Goal: Information Seeking & Learning: Learn about a topic

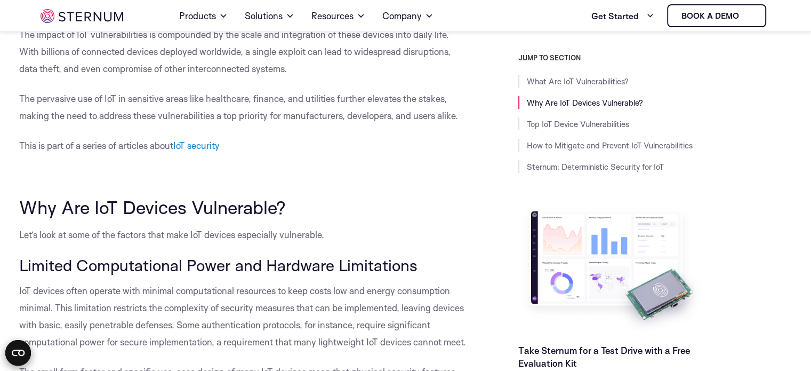
scroll to position [436, 0]
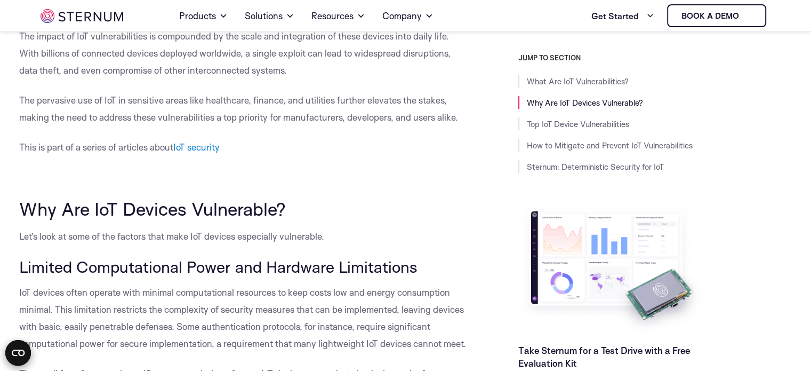
click at [486, 183] on div "JUMP TO SECTION What Are IoT Vulnerabilities? Why Are IoT Devices Vulnerable? T…" at bounding box center [631, 225] width 322 height 345
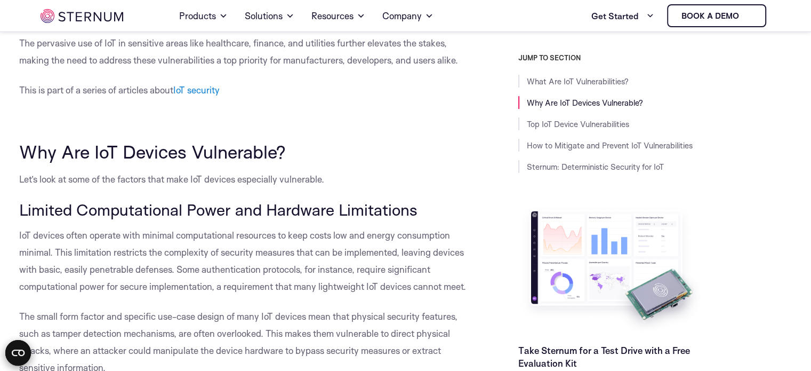
scroll to position [496, 0]
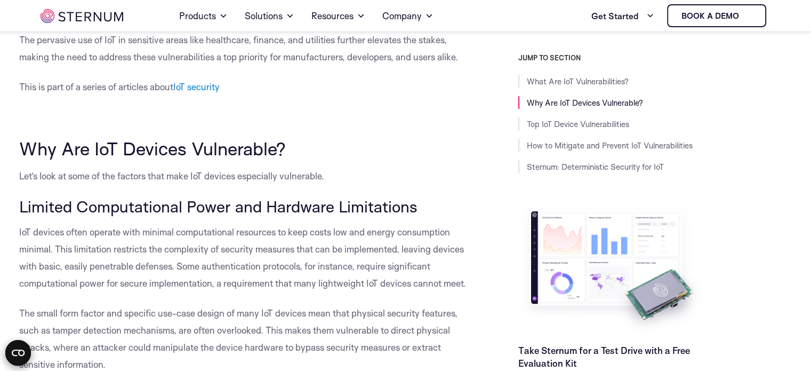
click at [486, 183] on div "JUMP TO SECTION What Are IoT Vulnerabilities? Why Are IoT Devices Vulnerable? T…" at bounding box center [631, 225] width 322 height 345
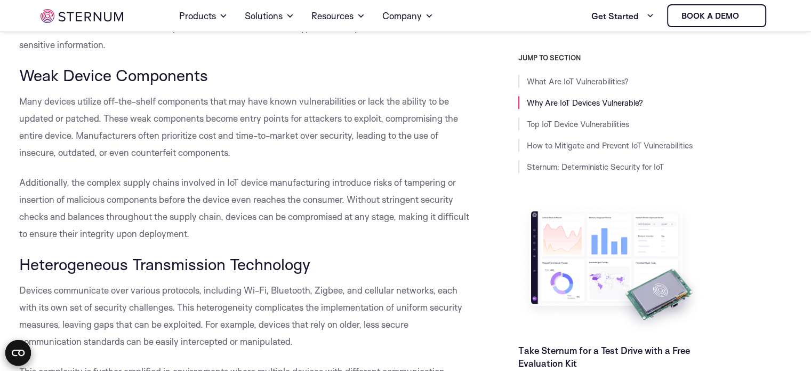
scroll to position [816, 0]
click at [480, 128] on div "JUMP TO SECTION What Are IoT Vulnerabilities? Why Are IoT Devices Vulnerable? T…" at bounding box center [631, 225] width 322 height 345
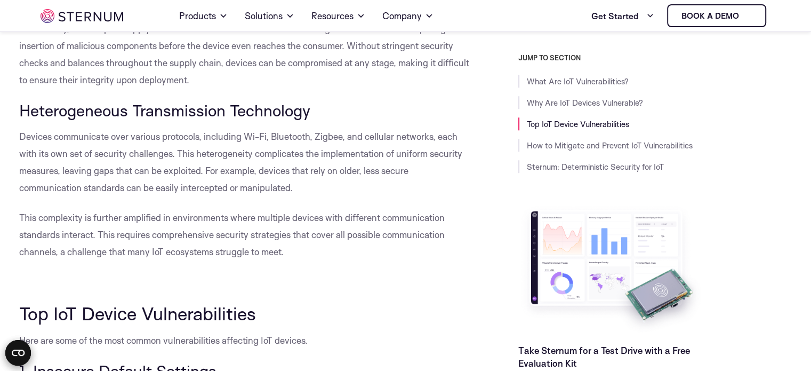
scroll to position [971, 0]
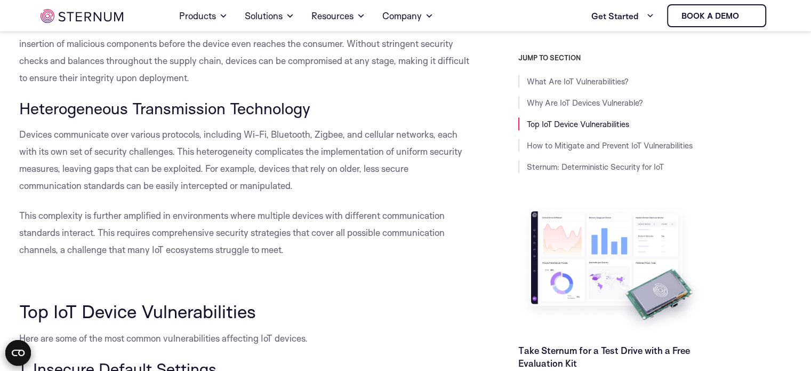
click at [480, 128] on div "JUMP TO SECTION What Are IoT Vulnerabilities? Why Are IoT Devices Vulnerable? T…" at bounding box center [631, 225] width 322 height 345
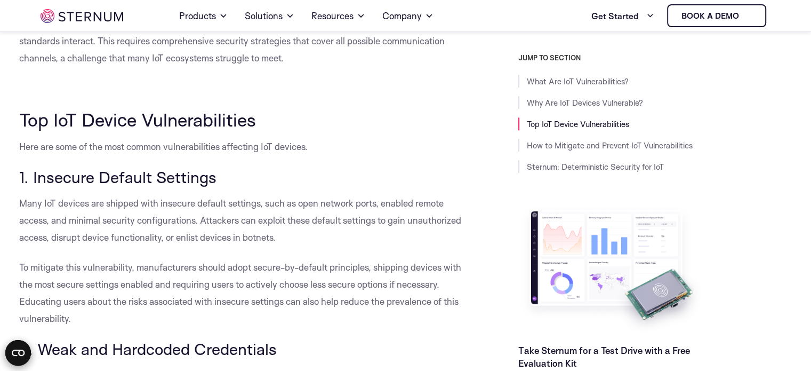
scroll to position [1162, 0]
click at [480, 128] on div "JUMP TO SECTION What Are IoT Vulnerabilities? Why Are IoT Devices Vulnerable? T…" at bounding box center [631, 225] width 322 height 345
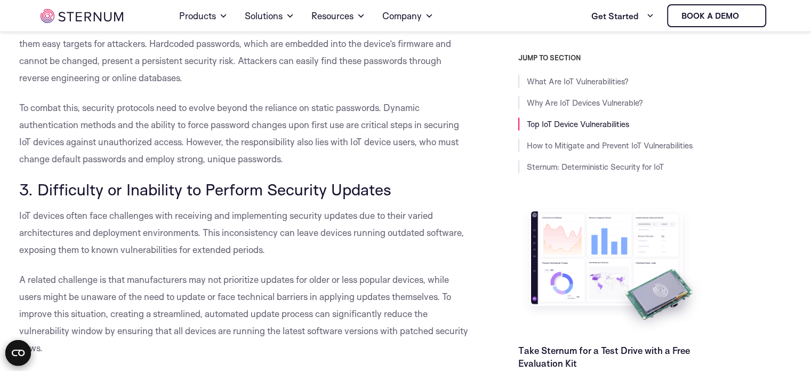
scroll to position [1510, 0]
click at [480, 128] on div "JUMP TO SECTION What Are IoT Vulnerabilities? Why Are IoT Devices Vulnerable? T…" at bounding box center [631, 225] width 322 height 345
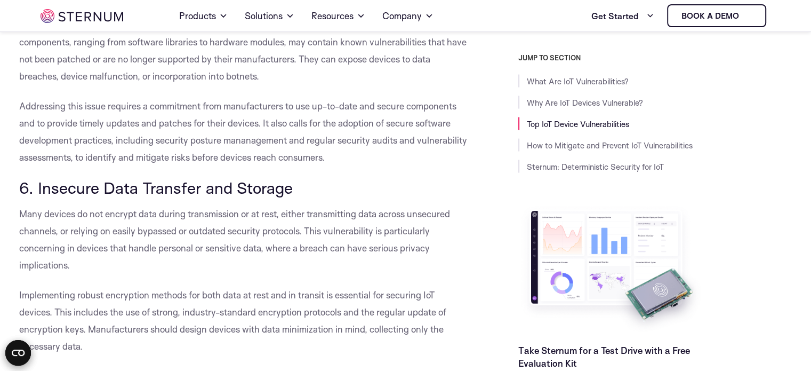
scroll to position [2091, 0]
click at [490, 87] on div "JUMP TO SECTION What Are IoT Vulnerabilities? Why Are IoT Devices Vulnerable? T…" at bounding box center [631, 225] width 322 height 345
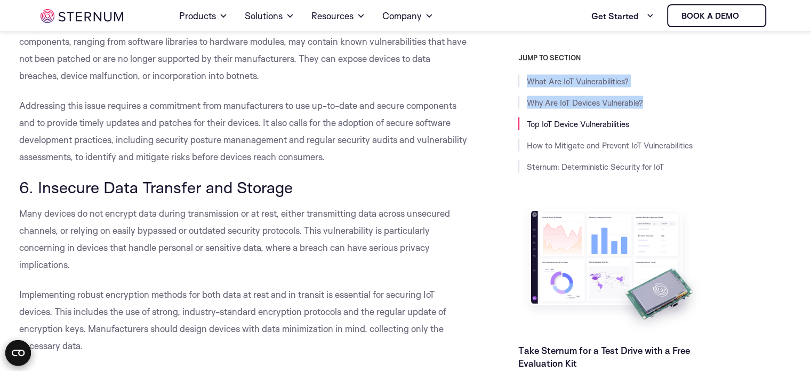
drag, startPoint x: 490, startPoint y: 87, endPoint x: 479, endPoint y: 87, distance: 11.2
click at [479, 87] on div "JUMP TO SECTION What Are IoT Vulnerabilities? Why Are IoT Devices Vulnerable? T…" at bounding box center [631, 225] width 322 height 345
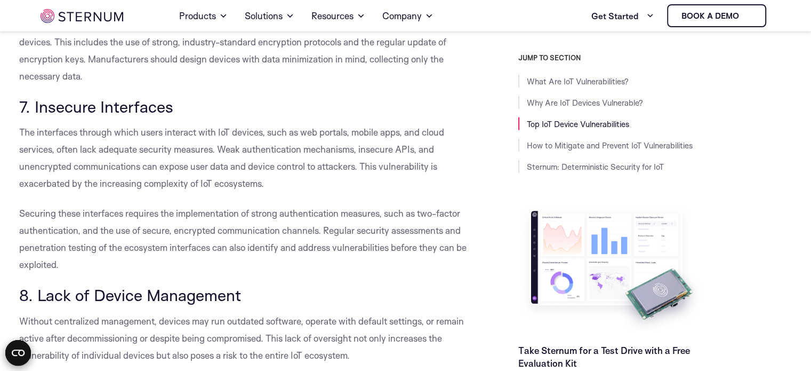
scroll to position [2361, 0]
click at [469, 75] on p "Implementing robust encryption methods for both data at rest and in transit is …" at bounding box center [244, 49] width 451 height 68
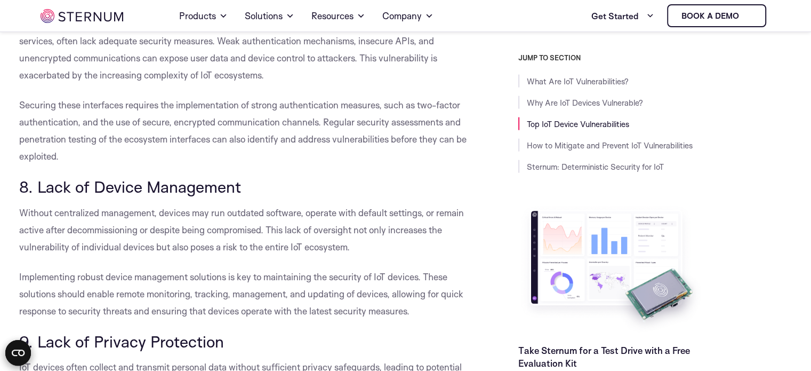
scroll to position [2469, 0]
click at [469, 75] on p "The interfaces through which users interact with IoT devices, such as web porta…" at bounding box center [244, 49] width 451 height 68
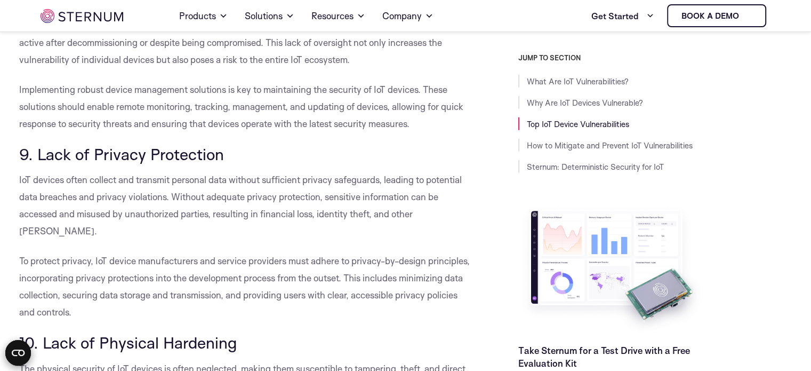
scroll to position [2655, 0]
click at [467, 68] on p "Without centralized management, devices may run outdated software, operate with…" at bounding box center [244, 42] width 451 height 51
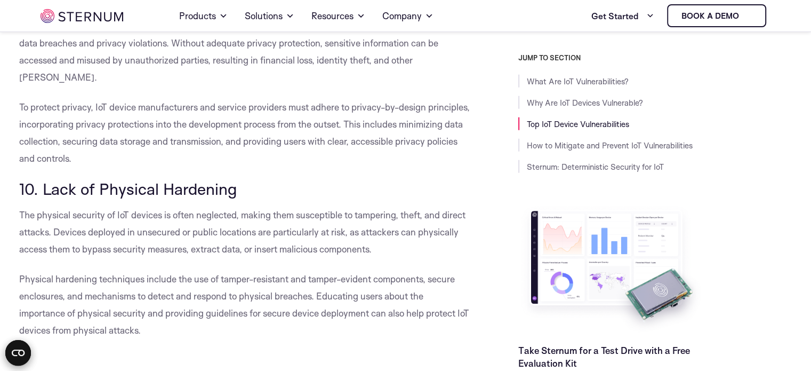
scroll to position [2810, 0]
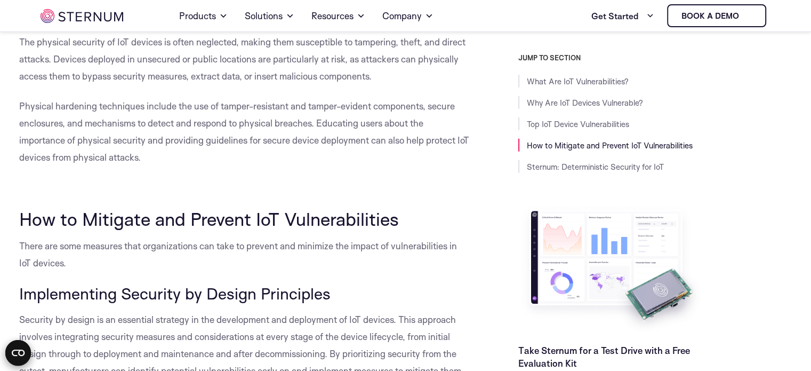
scroll to position [2982, 0]
